Goal: Task Accomplishment & Management: Use online tool/utility

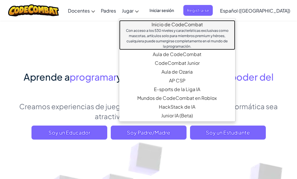
click at [140, 22] on link "Inicio de CodeCombat Con acceso a los 530 niveles y características exclusivas …" at bounding box center [177, 35] width 116 height 30
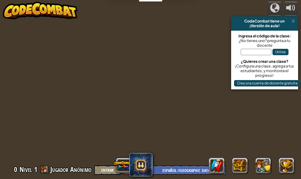
select select "es-419"
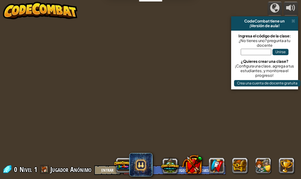
select select "es-419"
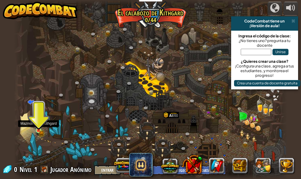
click at [40, 127] on img at bounding box center [39, 124] width 6 height 14
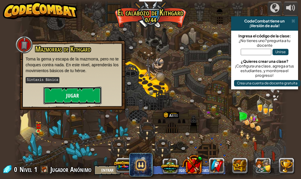
click at [64, 101] on button "Jugar" at bounding box center [72, 95] width 58 height 17
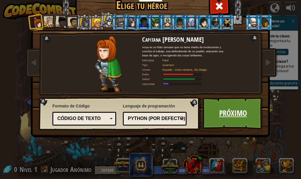
click at [216, 104] on link "Próximo" at bounding box center [233, 113] width 61 height 32
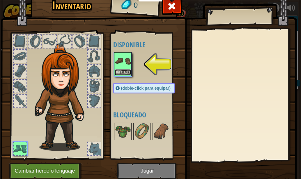
click at [115, 72] on button "Equipar" at bounding box center [123, 72] width 16 height 6
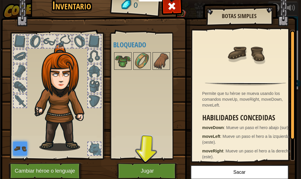
drag, startPoint x: 158, startPoint y: 150, endPoint x: 159, endPoint y: 168, distance: 18.1
click at [159, 168] on div "Inventario 0 Disponible Equipar (doble-click para equipar) Bloqueado Botas simp…" at bounding box center [151, 89] width 296 height 192
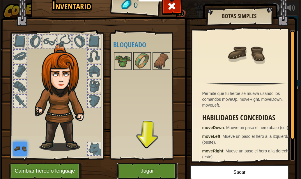
click at [159, 169] on button "Jugar" at bounding box center [147, 171] width 61 height 16
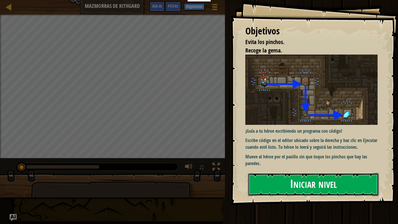
click at [270, 178] on button "Iniciar nivel" at bounding box center [313, 184] width 131 height 23
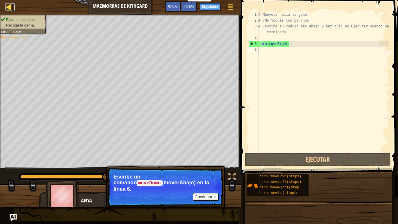
click at [8, 8] on div at bounding box center [8, 6] width 7 height 7
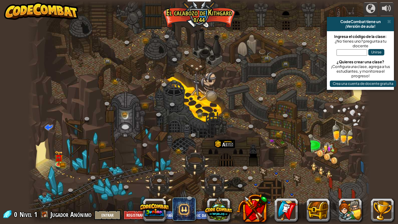
select select "es-419"
click at [60, 161] on img at bounding box center [59, 154] width 9 height 19
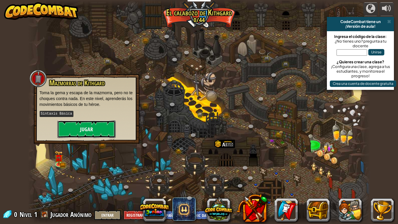
click at [77, 130] on button "Jugar" at bounding box center [86, 128] width 58 height 17
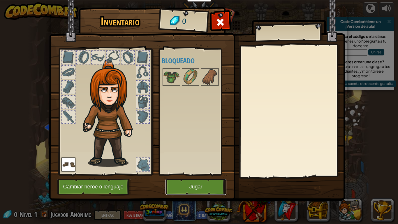
click at [167, 178] on button "Jugar" at bounding box center [196, 187] width 61 height 16
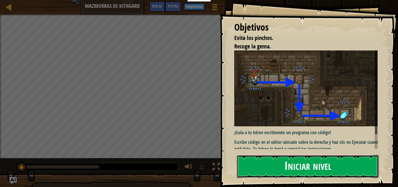
click at [297, 164] on button "Iniciar nivel" at bounding box center [308, 166] width 142 height 23
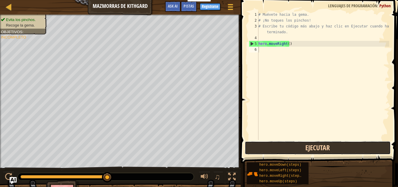
click at [297, 146] on button "Ejecutar" at bounding box center [318, 147] width 146 height 13
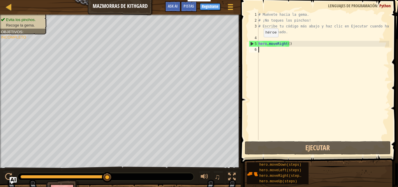
type textarea "hero.moveRight()"
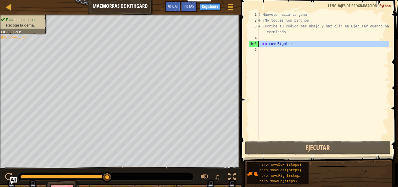
click at [250, 41] on div "5" at bounding box center [253, 44] width 9 height 6
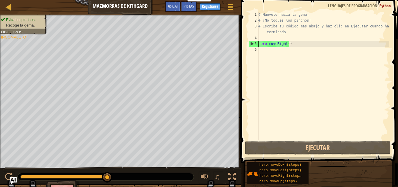
type textarea "hero.moveRight()"
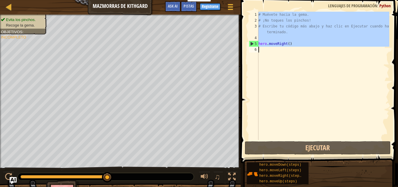
click at [250, 41] on div "5" at bounding box center [253, 44] width 9 height 6
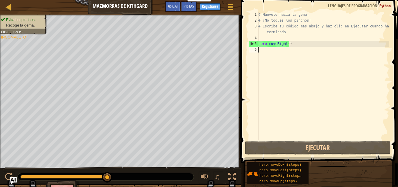
click at [286, 47] on div "# Muévete hacia la gema. # ¡No toques los pinchos! # Escribe tu código más abaj…" at bounding box center [323, 82] width 132 height 140
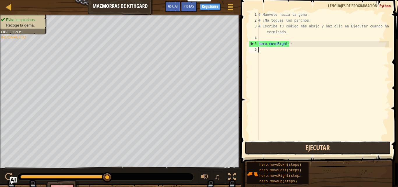
click at [290, 144] on button "Ejecutar" at bounding box center [318, 147] width 146 height 13
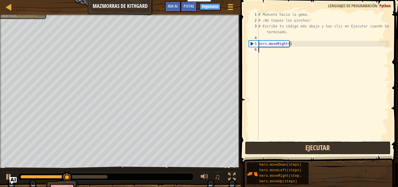
click at [290, 144] on button "Ejecutar" at bounding box center [318, 147] width 146 height 13
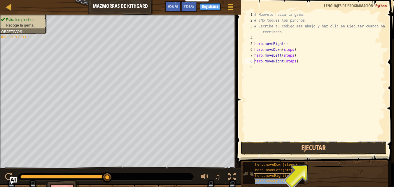
drag, startPoint x: 284, startPoint y: 143, endPoint x: 287, endPoint y: 177, distance: 34.3
click at [284, 143] on button "Ejecutar" at bounding box center [313, 147] width 146 height 13
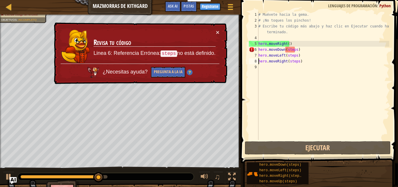
click at [297, 49] on div "# Muévete hacia la gema. # ¡No toques los pinchos! # Escribe tu código más abaj…" at bounding box center [323, 82] width 132 height 140
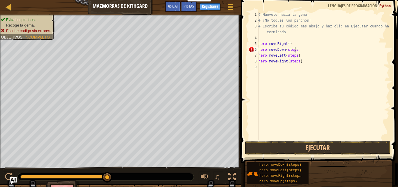
type textarea "hero.moveDown(steps,"
drag, startPoint x: 301, startPoint y: 149, endPoint x: 337, endPoint y: 85, distance: 72.8
click at [297, 85] on div "# Muévete hacia la gema. # ¡No toques los pinchos! # Escribe tu código más abaj…" at bounding box center [323, 82] width 132 height 140
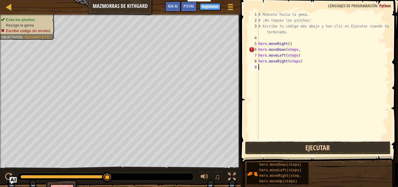
click at [297, 148] on button "Ejecutar" at bounding box center [318, 147] width 146 height 13
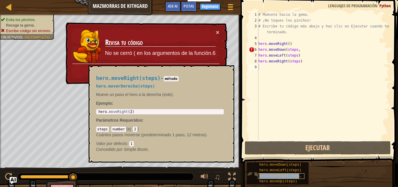
click at [279, 174] on span "hero.moveRight(steps)" at bounding box center [281, 176] width 44 height 4
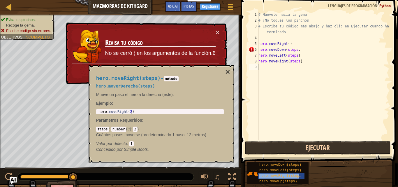
drag, startPoint x: 288, startPoint y: 175, endPoint x: 279, endPoint y: 145, distance: 31.5
drag, startPoint x: 279, startPoint y: 145, endPoint x: 278, endPoint y: 149, distance: 4.1
click at [278, 149] on div "1 2 3 4 5 6 7 8 9 # Muévete hacia la gema. # ¡No toques los pinchos! # Escribe …" at bounding box center [318, 93] width 159 height 180
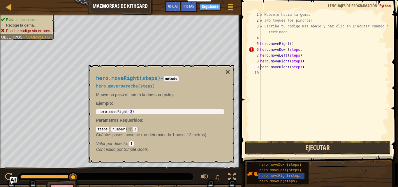
drag, startPoint x: 298, startPoint y: 145, endPoint x: 305, endPoint y: 148, distance: 7.3
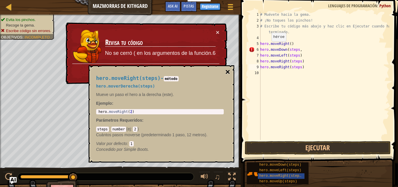
click at [227, 71] on button "×" at bounding box center [227, 72] width 5 height 8
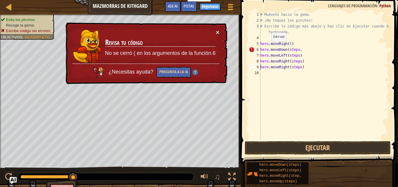
click at [216, 31] on button "×" at bounding box center [217, 32] width 3 height 6
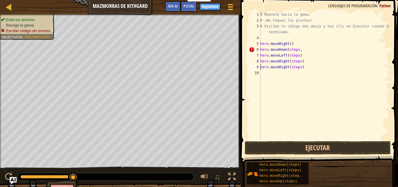
click at [292, 44] on div "# Muévete hacia la gema. # ¡No toques los pinchos! # Escribe tu código más abaj…" at bounding box center [324, 82] width 130 height 140
click at [297, 52] on div "# Muévete hacia la gema. # ¡No toques los pinchos! # Escribe tu código más abaj…" at bounding box center [324, 82] width 130 height 140
click at [284, 141] on div "hero.moveDown 1 2 3 4 5 6 7 8 9 10 # Muévete hacia la gema. # ¡No toques los pi…" at bounding box center [318, 93] width 159 height 180
click at [279, 148] on button "Ejecutar" at bounding box center [318, 147] width 146 height 13
click at [280, 149] on button "Ejecutar" at bounding box center [318, 147] width 146 height 13
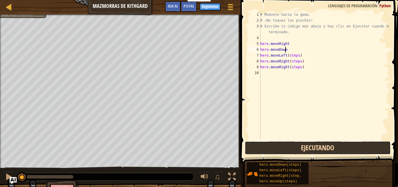
click at [280, 149] on button "Ejecutando" at bounding box center [318, 147] width 146 height 13
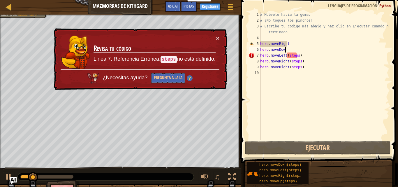
click at [297, 56] on div "# Muévete hacia la gema. # ¡No toques los pinchos! # Escribe tu código más abaj…" at bounding box center [324, 82] width 130 height 140
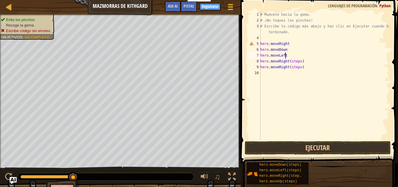
click at [297, 63] on div "# Muévete hacia la gema. # ¡No toques los pinchos! # Escribe tu código más abaj…" at bounding box center [324, 82] width 130 height 140
click at [297, 66] on div "# Muévete hacia la gema. # ¡No toques los pinchos! # Escribe tu código más abaj…" at bounding box center [324, 82] width 130 height 140
type textarea "hero.moveRight"
click at [275, 80] on div "# Muévete hacia la gema. # ¡No toques los pinchos! # Escribe tu código más abaj…" at bounding box center [324, 82] width 130 height 140
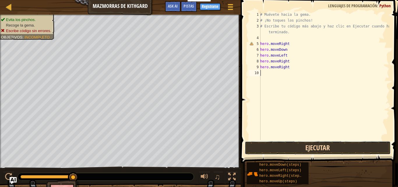
click at [280, 148] on button "Ejecutar" at bounding box center [318, 147] width 146 height 13
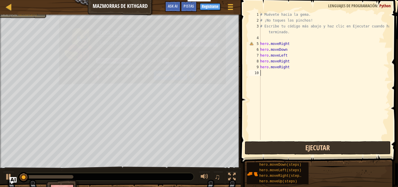
drag, startPoint x: 299, startPoint y: 145, endPoint x: 312, endPoint y: 145, distance: 12.5
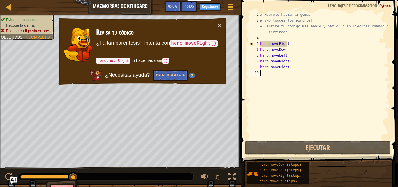
drag, startPoint x: 310, startPoint y: 144, endPoint x: 318, endPoint y: 110, distance: 35.1
drag, startPoint x: 317, startPoint y: 110, endPoint x: 295, endPoint y: 43, distance: 70.4
click at [295, 43] on div "# Muévete hacia la gema. # ¡No toques los pinchos! # Escribe tu código más abaj…" at bounding box center [324, 82] width 130 height 140
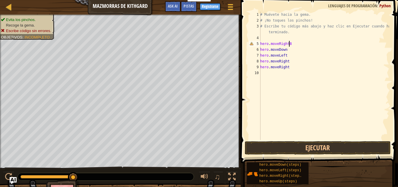
scroll to position [3, 2]
type textarea "hero.moveRight()"
click at [277, 137] on div "# Muévete hacia la gema. # ¡No toques los pinchos! # Escribe tu código más abaj…" at bounding box center [324, 82] width 130 height 140
click at [276, 152] on button "Ejecutar" at bounding box center [318, 147] width 146 height 13
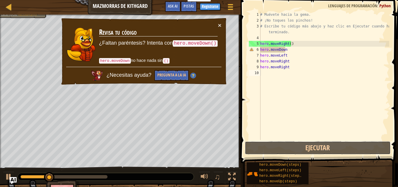
drag, startPoint x: 276, startPoint y: 148, endPoint x: 301, endPoint y: 85, distance: 68.5
click at [297, 85] on div "1 2 3 4 5 6 7 8 9 10 # Muévete hacia la gema. # ¡No toques los pinchos! # Escri…" at bounding box center [318, 93] width 159 height 180
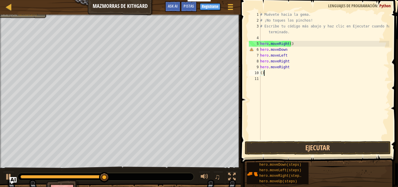
type textarea "("
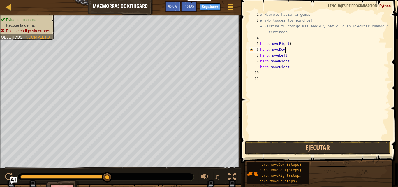
click at [287, 51] on div "# Muévete hacia la gema. # ¡No toques los pinchos! # Escribe tu código más abaj…" at bounding box center [324, 82] width 130 height 140
type textarea "hero.moveDown()"
click at [286, 56] on div "# Muévete hacia la gema. # ¡No toques los pinchos! # Escribe tu código más abaj…" at bounding box center [324, 82] width 130 height 140
click at [288, 62] on div "# Muévete hacia la gema. # ¡No toques los pinchos! # Escribe tu código más abaj…" at bounding box center [324, 82] width 130 height 140
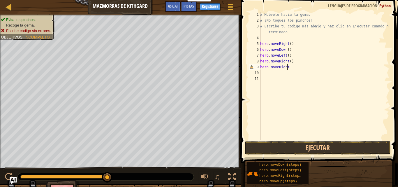
click at [287, 68] on div "# Muévete hacia la gema. # ¡No toques los pinchos! # Escribe tu código más abaj…" at bounding box center [324, 82] width 130 height 140
type textarea "hero.moveRight()"
click at [291, 145] on button "Ejecutar" at bounding box center [318, 147] width 146 height 13
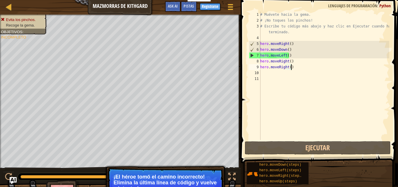
click at [294, 70] on div "# Muévete hacia la gema. # ¡No toques los pinchos! # Escribe tu código más abaj…" at bounding box center [324, 82] width 130 height 140
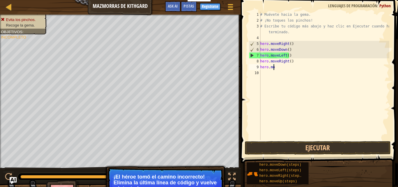
type textarea "h"
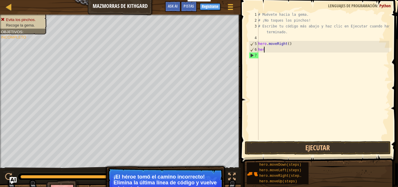
type textarea "h"
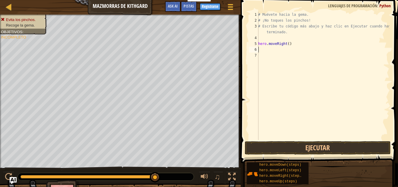
type textarea "H"
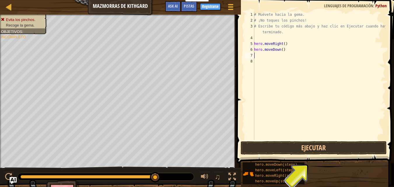
type textarea "H"
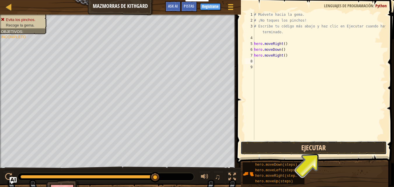
click at [293, 145] on button "Ejecutar" at bounding box center [313, 147] width 146 height 13
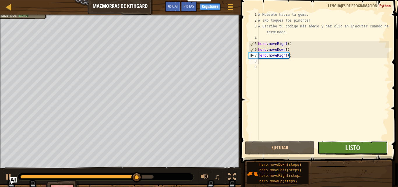
click at [297, 148] on button "Listo" at bounding box center [353, 147] width 70 height 13
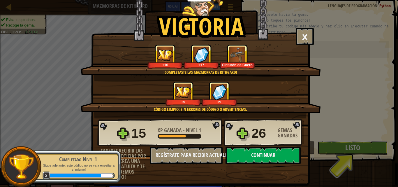
scroll to position [8, 0]
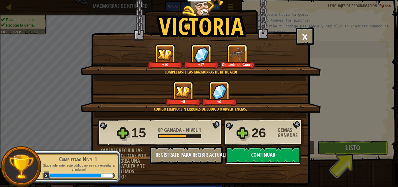
click at [272, 150] on button "Continuar" at bounding box center [263, 154] width 75 height 17
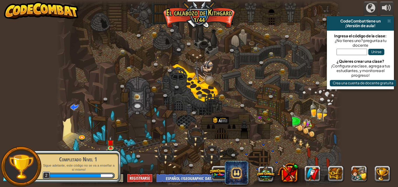
select select "es-419"
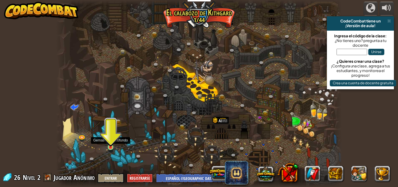
click at [112, 144] on img at bounding box center [110, 139] width 7 height 15
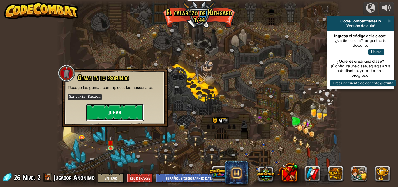
click at [116, 112] on button "Jugar" at bounding box center [115, 111] width 58 height 17
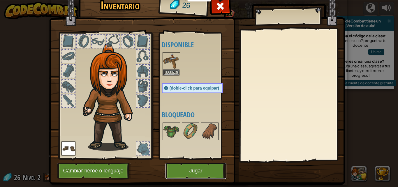
click at [187, 166] on button "Jugar" at bounding box center [196, 171] width 61 height 16
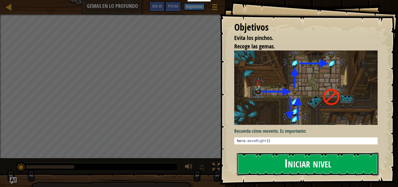
click at [250, 168] on button "Iniciar nivel" at bounding box center [308, 163] width 142 height 23
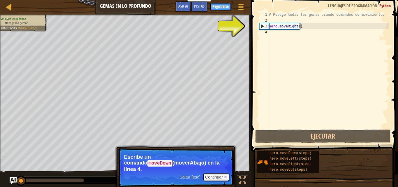
click at [297, 28] on div "# Recoge todas las gemas usando comandos de movimiento. hero . moveRight ( )" at bounding box center [329, 76] width 122 height 128
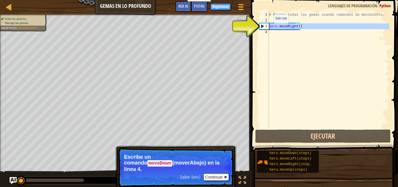
click at [262, 26] on div "3" at bounding box center [264, 26] width 9 height 6
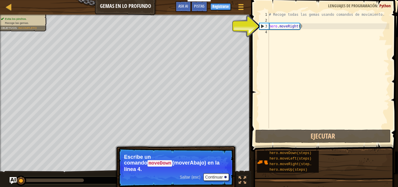
click at [291, 24] on div "# Recoge todas las gemas usando comandos de movimiento. hero . moveRight ( )" at bounding box center [329, 76] width 122 height 128
click at [263, 28] on div "3" at bounding box center [264, 26] width 9 height 6
drag, startPoint x: 261, startPoint y: 25, endPoint x: 259, endPoint y: 23, distance: 3.3
click at [260, 24] on div "3" at bounding box center [264, 26] width 9 height 6
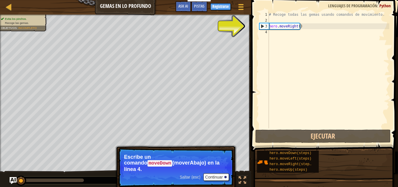
type textarea "hero.moveRight()"
click at [273, 33] on div "# Recoge todas las gemas usando comandos de movimiento. hero . moveRight ( )" at bounding box center [329, 76] width 122 height 128
click at [208, 173] on button "Continuar" at bounding box center [216, 177] width 26 height 8
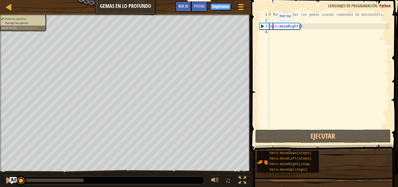
click at [273, 26] on div "# Recoge todas las gemas usando comandos de movimiento. hero . moveRight ( )" at bounding box center [329, 76] width 122 height 128
type textarea "hero.moveRight()"
click at [297, 27] on div "# Recoge todas las gemas usando comandos de movimiento. hero . moveRight ( )" at bounding box center [329, 76] width 122 height 128
click at [275, 35] on div "# Recoge todas las gemas usando comandos de movimiento. hero . moveRight ( )" at bounding box center [329, 76] width 122 height 128
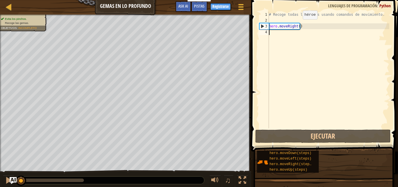
click at [297, 26] on div "# Recoge todas las gemas usando comandos de movimiento. hero . moveRight ( )" at bounding box center [329, 76] width 122 height 128
type textarea "hero.moveRight()"
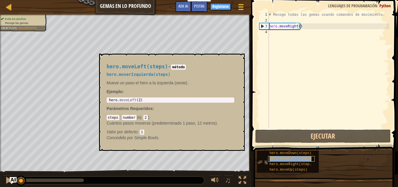
click at [294, 159] on span "hero.moveLeft(steps)" at bounding box center [291, 159] width 42 height 4
click at [271, 32] on div "# Recoge todas las gemas usando comandos de movimiento. hero . moveRight ( )" at bounding box center [329, 76] width 122 height 128
drag, startPoint x: 299, startPoint y: 27, endPoint x: 331, endPoint y: 26, distance: 31.8
click at [297, 27] on div "# Recoge todas las gemas usando comandos de movimiento. hero . moveRight ( )" at bounding box center [329, 76] width 122 height 128
type textarea "hero.moveRight()"
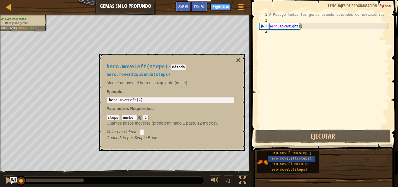
click at [297, 26] on div "# Recoge todas las gemas usando comandos de movimiento. hero . moveRight ( )" at bounding box center [329, 76] width 122 height 128
click at [259, 25] on div "hero.moveRight() 1 2 3 4 # Recoge todas las gemas usando comandos de movimiento…" at bounding box center [323, 70] width 131 height 117
click at [296, 32] on div "# Recoge todas las gemas usando comandos de movimiento. hero . moveRight ( )" at bounding box center [329, 76] width 122 height 128
drag, startPoint x: 296, startPoint y: 32, endPoint x: 287, endPoint y: 32, distance: 9.9
drag, startPoint x: 287, startPoint y: 32, endPoint x: 309, endPoint y: 27, distance: 23.0
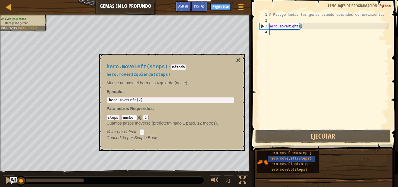
click at [297, 27] on div "# Recoge todas las gemas usando comandos de movimiento. hero . moveRight ( )" at bounding box center [329, 76] width 122 height 128
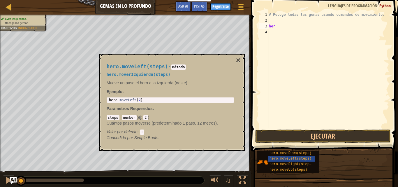
type textarea "h"
click at [10, 11] on div "Mapa Gemas en lo profundo Menú del Juego Listo Registrarse Pistas Ask AI" at bounding box center [125, 7] width 251 height 15
click at [10, 6] on div at bounding box center [8, 6] width 7 height 7
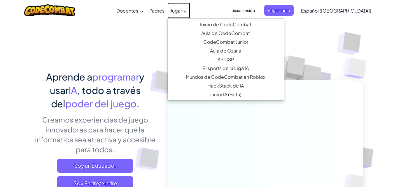
drag, startPoint x: 10, startPoint y: 6, endPoint x: 195, endPoint y: 15, distance: 185.0
click at [190, 15] on link "Jugar" at bounding box center [178, 11] width 23 height 16
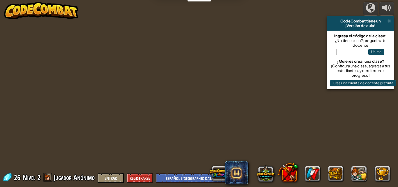
select select "es-419"
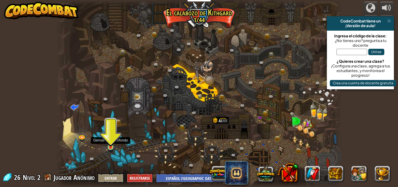
click at [113, 145] on img at bounding box center [110, 139] width 7 height 15
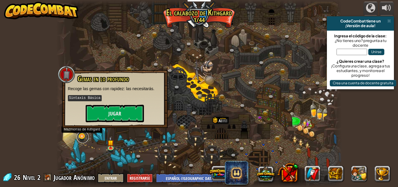
click at [82, 139] on link at bounding box center [83, 137] width 12 height 12
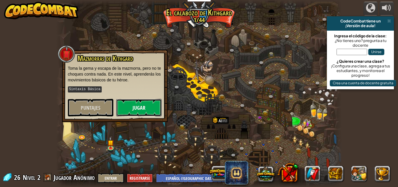
click at [132, 111] on button "Jugar" at bounding box center [138, 107] width 45 height 17
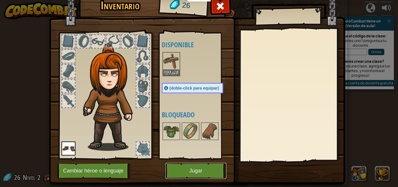
click at [178, 169] on button "Jugar" at bounding box center [196, 171] width 61 height 16
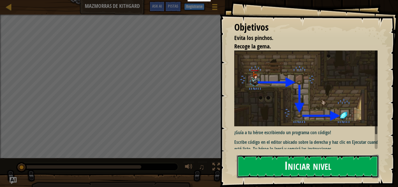
click at [297, 171] on button "Iniciar nivel" at bounding box center [308, 166] width 142 height 23
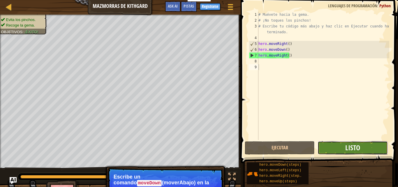
click at [297, 143] on button "Listo" at bounding box center [353, 147] width 70 height 13
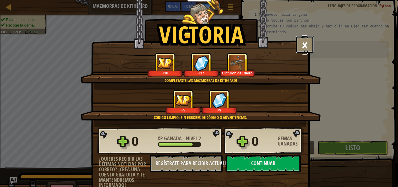
click at [297, 45] on button "×" at bounding box center [305, 44] width 18 height 17
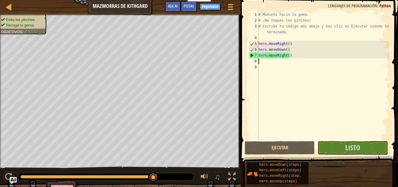
scroll to position [3, 0]
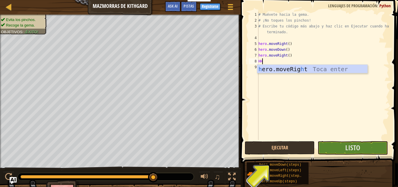
type textarea "H"
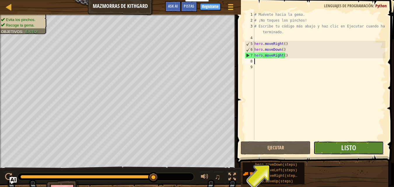
click at [297, 142] on button "Listo" at bounding box center [348, 147] width 70 height 13
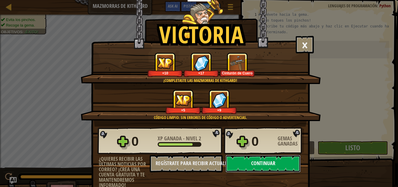
click at [277, 161] on button "Continuar" at bounding box center [263, 163] width 75 height 17
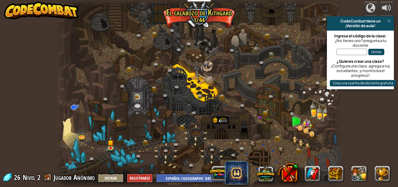
select select "es-419"
click at [110, 143] on img at bounding box center [110, 139] width 7 height 15
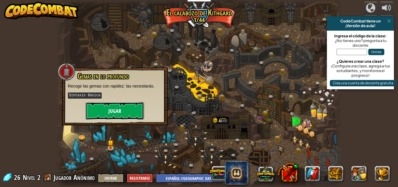
click at [130, 113] on button "Jugar" at bounding box center [115, 110] width 58 height 17
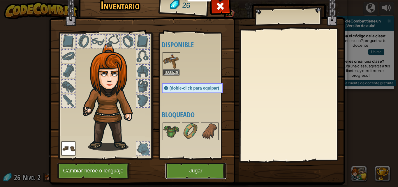
click at [180, 172] on button "Jugar" at bounding box center [196, 171] width 61 height 16
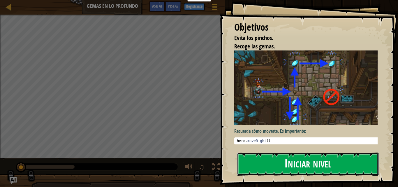
click at [297, 158] on button "Iniciar nivel" at bounding box center [308, 163] width 142 height 23
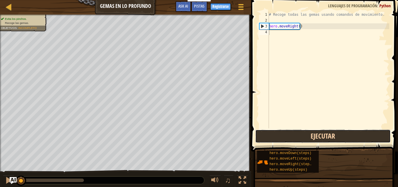
click at [297, 136] on button "Ejecutar" at bounding box center [323, 135] width 136 height 13
click at [297, 136] on button "Ejecutando" at bounding box center [323, 135] width 136 height 13
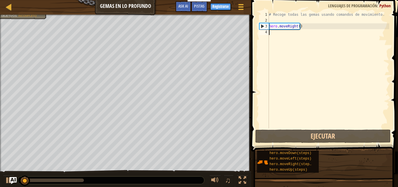
scroll to position [3, 0]
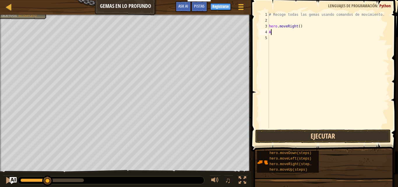
type textarea "A"
click at [268, 132] on button "Ejecutar" at bounding box center [323, 135] width 136 height 13
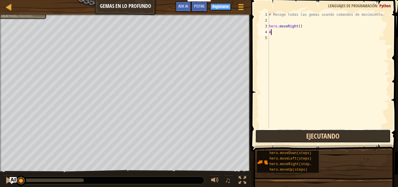
click at [268, 132] on button "Ejecutando" at bounding box center [323, 135] width 136 height 13
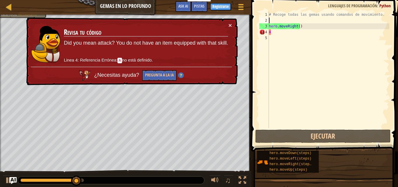
click at [272, 18] on div "# Recoge todas las gemas usando comandos de movimiento. hero . moveRight ( ) A" at bounding box center [329, 76] width 122 height 128
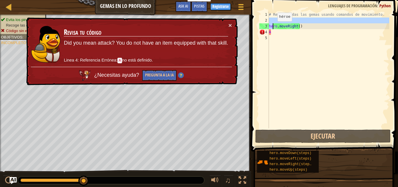
drag, startPoint x: 272, startPoint y: 18, endPoint x: 273, endPoint y: 30, distance: 11.7
click at [273, 30] on div "# Recoge todas las gemas usando comandos de movimiento. hero . moveRight ( ) A" at bounding box center [329, 76] width 122 height 128
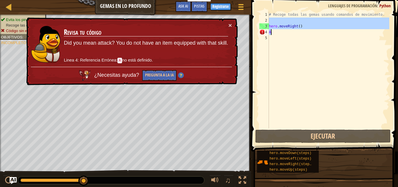
click at [273, 30] on div "# Recoge todas las gemas usando comandos de movimiento. hero . moveRight ( ) A" at bounding box center [329, 70] width 122 height 117
click at [273, 30] on div "# Recoge todas las gemas usando comandos de movimiento. hero . moveRight ( ) A" at bounding box center [329, 76] width 122 height 128
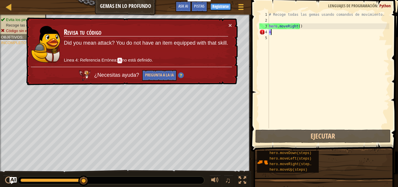
click at [273, 30] on div "# Recoge todas las gemas usando comandos de movimiento. hero . moveRight ( ) A" at bounding box center [329, 76] width 122 height 128
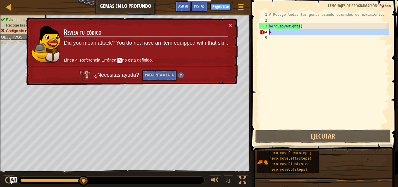
type textarea "N"
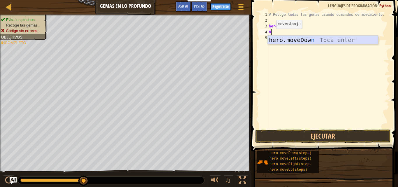
click at [274, 38] on div "hero.moveDow n Toca enter" at bounding box center [323, 49] width 110 height 26
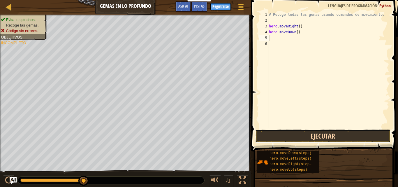
click at [270, 133] on button "Ejecutar" at bounding box center [323, 135] width 136 height 13
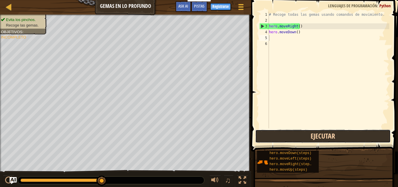
click at [285, 130] on button "Ejecutar" at bounding box center [323, 135] width 136 height 13
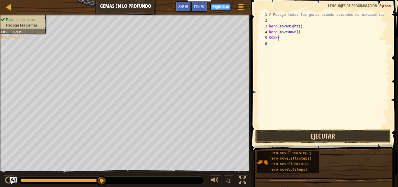
scroll to position [3, 1]
type textarea "S"
type textarea "J"
type textarea "G"
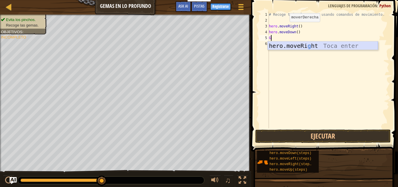
click at [297, 49] on div "hero.moveRi g ht Toca enter" at bounding box center [323, 54] width 110 height 26
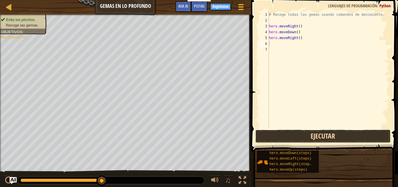
click at [297, 139] on button "Ejecutar" at bounding box center [323, 135] width 136 height 13
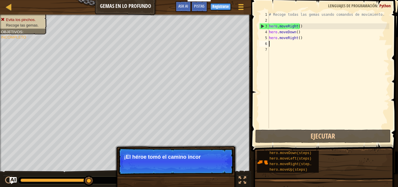
type textarea "D"
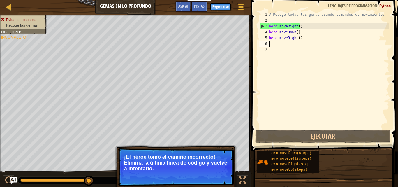
type textarea "I"
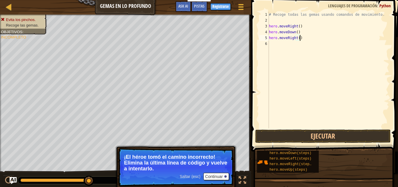
scroll to position [3, 2]
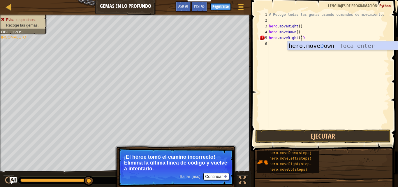
type textarea "hero.moveRight()"
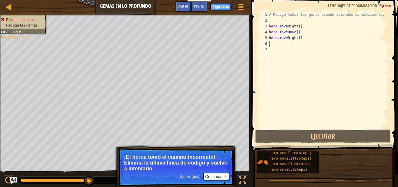
scroll to position [3, 0]
type textarea "G"
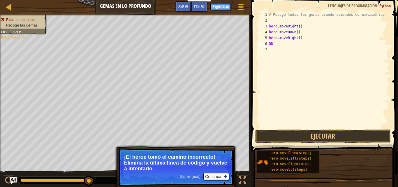
type textarea "D"
type textarea "A"
type textarea "hero.moveRight()"
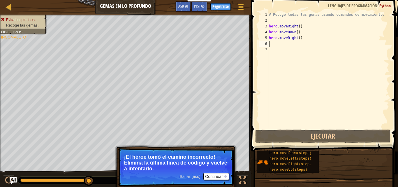
scroll to position [3, 0]
type textarea "S"
type textarea "D"
type textarea "J"
type textarea "hero.moveRight()"
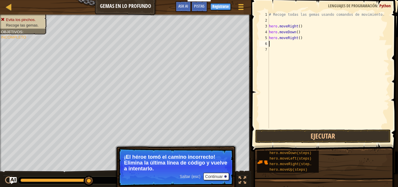
type textarea "H"
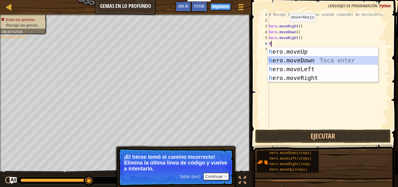
click at [296, 61] on div "h ero.moveUp Toca enter h ero.moveDown Toca enter h ero.moveLeft Toca enter h e…" at bounding box center [323, 73] width 110 height 52
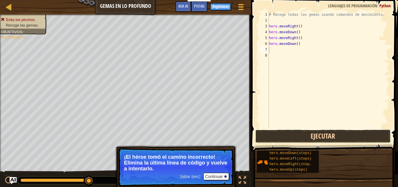
click at [297, 140] on button "Ejecutar" at bounding box center [323, 135] width 136 height 13
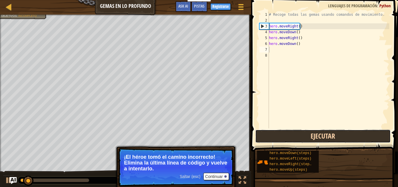
click at [297, 140] on button "Ejecutar" at bounding box center [323, 135] width 136 height 13
click at [297, 140] on button "Ejecutando" at bounding box center [323, 135] width 136 height 13
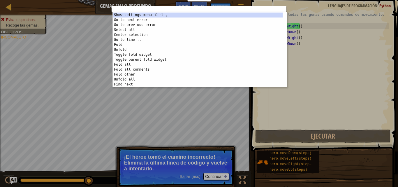
click at [297, 63] on div "1 ההההההההההההההההההההההההההההההההההההההההההההההההההההההההההההההההההההההההההההה…" at bounding box center [199, 93] width 398 height 187
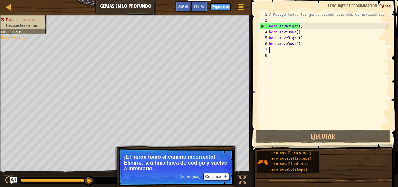
type textarea "F"
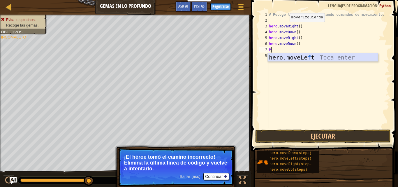
click at [297, 59] on div "hero.moveLe f t Toca enter" at bounding box center [323, 66] width 110 height 26
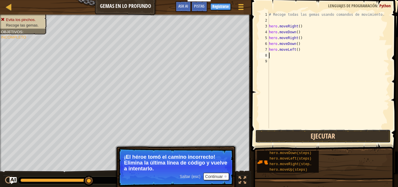
click at [297, 134] on button "Ejecutar" at bounding box center [323, 135] width 136 height 13
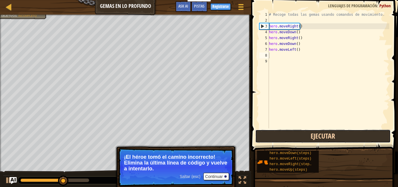
click at [297, 134] on button "Ejecutar" at bounding box center [323, 135] width 136 height 13
click at [297, 134] on button "Ejecutando" at bounding box center [323, 135] width 136 height 13
click at [297, 134] on button "Ejecutar" at bounding box center [323, 135] width 136 height 13
click at [297, 134] on button "Ejecutando" at bounding box center [323, 135] width 136 height 13
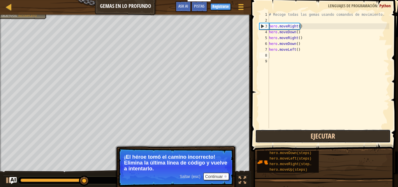
click at [297, 134] on button "Ejecutar" at bounding box center [323, 135] width 136 height 13
click at [297, 134] on button "Ejecutando" at bounding box center [323, 135] width 136 height 13
click at [297, 134] on button "Ejecutar" at bounding box center [323, 135] width 136 height 13
click at [297, 134] on button "Ejecutando" at bounding box center [323, 135] width 136 height 13
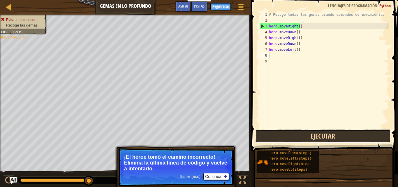
click at [297, 134] on button "Ejecutar" at bounding box center [323, 135] width 136 height 13
click at [297, 135] on button "Ejecutar" at bounding box center [323, 135] width 136 height 13
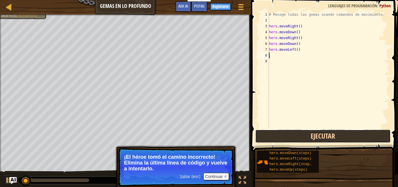
click at [297, 131] on button "Ejecutar" at bounding box center [323, 135] width 136 height 13
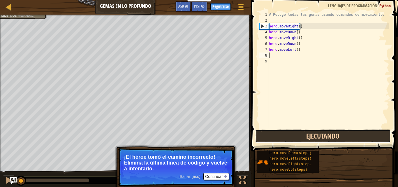
click at [297, 131] on button "Ejecutando" at bounding box center [323, 135] width 136 height 13
click at [297, 142] on div "1 2 3 4 5 6 7 8 9 # Recoge todas las gemas usando comandos de movimiento. hero …" at bounding box center [323, 87] width 149 height 168
click at [297, 141] on button "Ejecutando" at bounding box center [323, 135] width 136 height 13
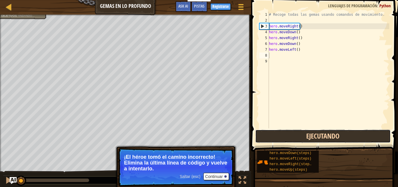
click at [297, 141] on button "Ejecutando" at bounding box center [323, 135] width 136 height 13
click at [297, 142] on button "Ejecutando" at bounding box center [323, 135] width 136 height 13
click at [297, 141] on button "Ejecutando" at bounding box center [323, 135] width 136 height 13
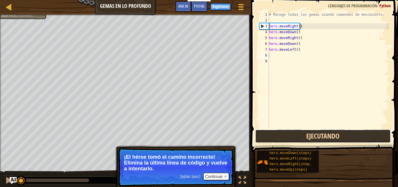
click at [297, 141] on button "Ejecutando" at bounding box center [323, 135] width 136 height 13
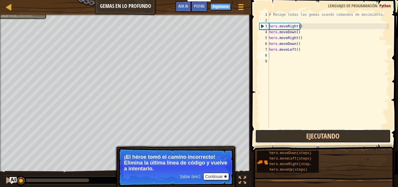
click at [297, 141] on button "Ejecutando" at bounding box center [323, 135] width 136 height 13
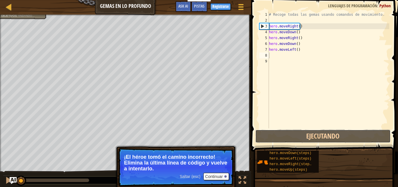
drag, startPoint x: 331, startPoint y: 141, endPoint x: 270, endPoint y: 20, distance: 135.3
click at [270, 20] on div "1 2 3 4 5 6 7 8 9 # Recoge todas las gemas usando comandos de movimiento. hero …" at bounding box center [323, 87] width 149 height 168
click at [272, 34] on div "# Recoge todas las gemas usando comandos de movimiento. hero . moveRight ( ) he…" at bounding box center [329, 76] width 122 height 128
type textarea "hero.moveDown()"
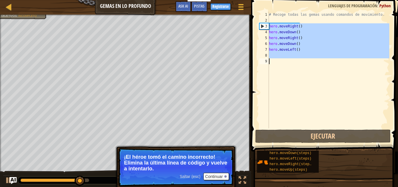
drag, startPoint x: 270, startPoint y: 26, endPoint x: 284, endPoint y: 146, distance: 120.9
click at [284, 146] on div "Pistas hero.moveDown() 1 2 3 4 5 6 7 8 9 # Recoge todas las gemas usando comand…" at bounding box center [323, 92] width 149 height 184
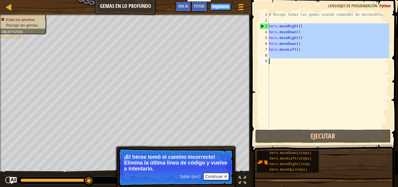
click at [282, 95] on div "# Recoge todas las gemas usando comandos de movimiento. hero . moveRight ( ) he…" at bounding box center [329, 70] width 122 height 117
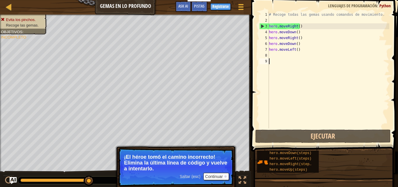
drag, startPoint x: 282, startPoint y: 95, endPoint x: 280, endPoint y: 70, distance: 24.8
click at [280, 70] on div "# Recoge todas las gemas usando comandos de movimiento. hero . moveRight ( ) he…" at bounding box center [329, 76] width 122 height 128
type textarea "F"
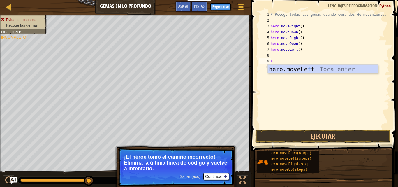
click at [280, 70] on div "hero.moveLe f t Toca enter" at bounding box center [323, 78] width 110 height 26
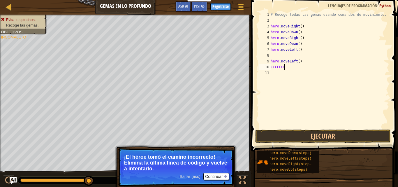
scroll to position [3, 1]
type textarea "C"
type textarea "h"
type textarea "L"
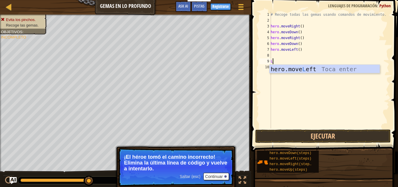
click at [280, 70] on div "hero.move L eft Toca enter" at bounding box center [325, 78] width 110 height 26
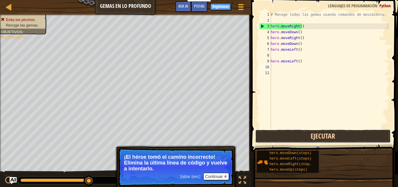
click at [297, 139] on button "Ejecutar" at bounding box center [323, 135] width 136 height 13
click at [297, 136] on button "Ejecutar" at bounding box center [323, 135] width 136 height 13
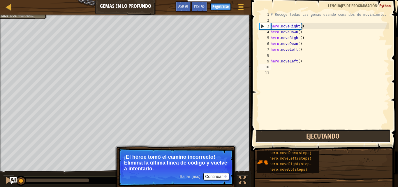
click at [297, 136] on button "Ejecutando" at bounding box center [323, 135] width 136 height 13
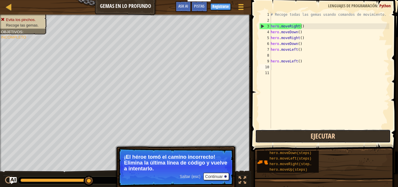
click at [297, 137] on button "Ejecutar" at bounding box center [323, 135] width 136 height 13
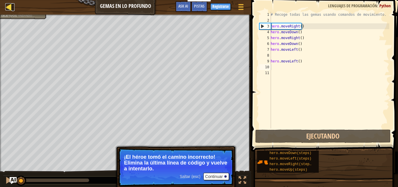
click at [11, 7] on div at bounding box center [8, 6] width 7 height 7
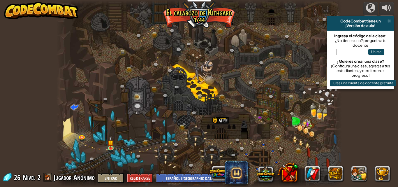
select select "es-419"
click at [108, 146] on img at bounding box center [110, 139] width 7 height 15
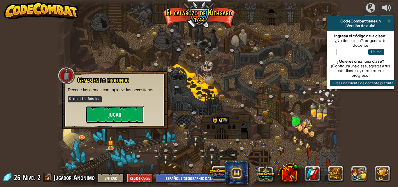
click at [117, 118] on button "Jugar" at bounding box center [115, 114] width 58 height 17
